Goal: Task Accomplishment & Management: Manage account settings

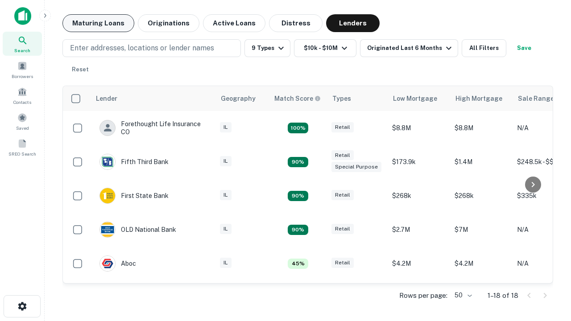
click at [98, 23] on button "Maturing Loans" at bounding box center [98, 23] width 72 height 18
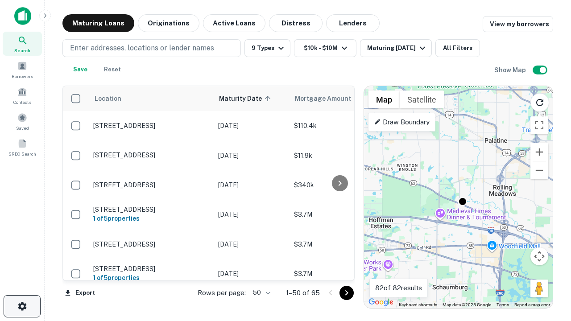
click at [22, 307] on icon "button" at bounding box center [22, 306] width 11 height 11
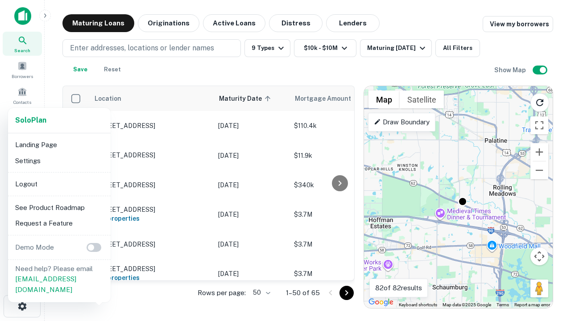
click at [59, 184] on li "Logout" at bounding box center [60, 184] width 96 height 16
